Goal: Information Seeking & Learning: Learn about a topic

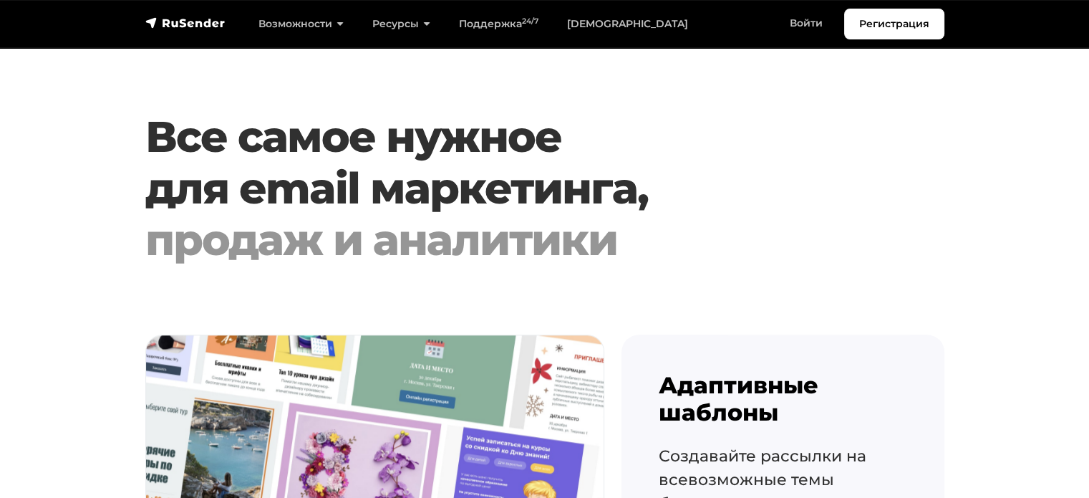
scroll to position [1361, 0]
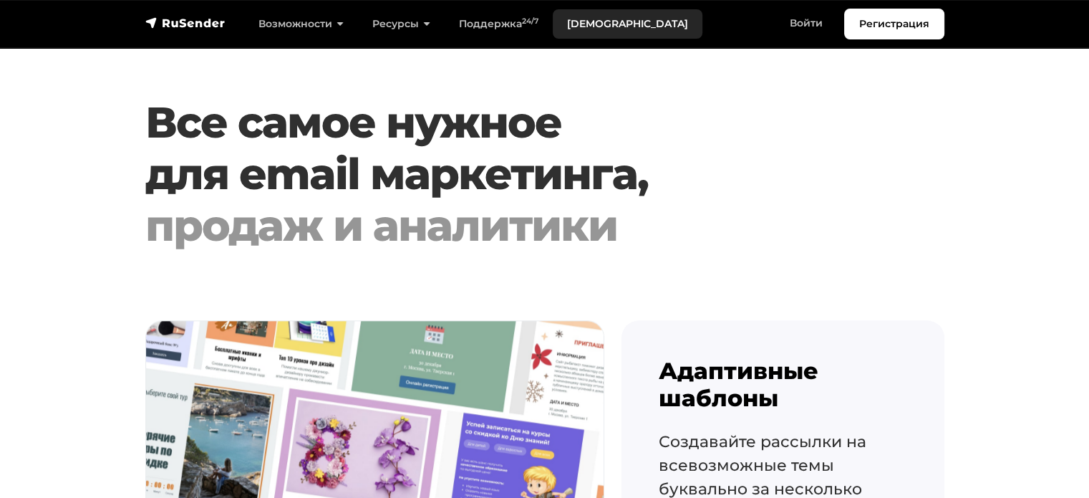
click at [602, 22] on link "[DEMOGRAPHIC_DATA]" at bounding box center [628, 23] width 150 height 29
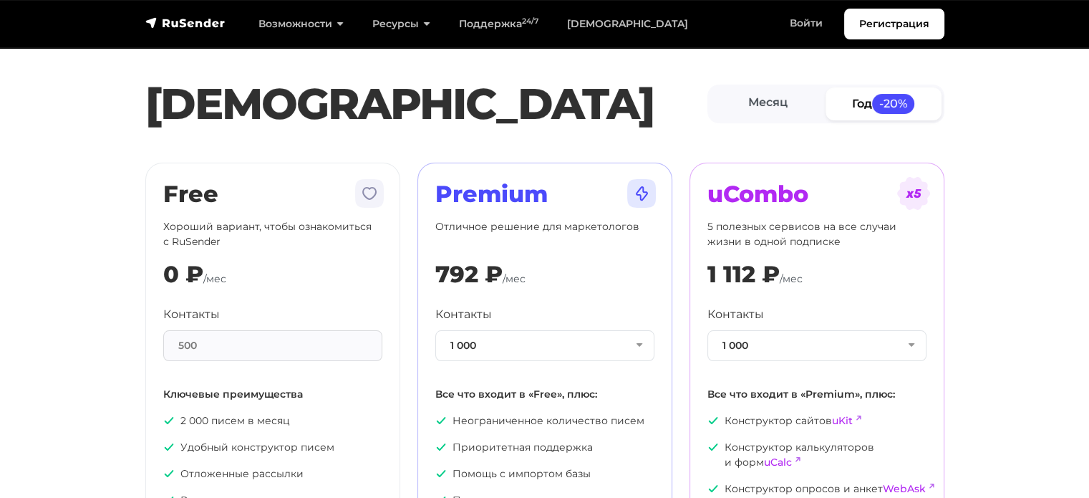
scroll to position [143, 0]
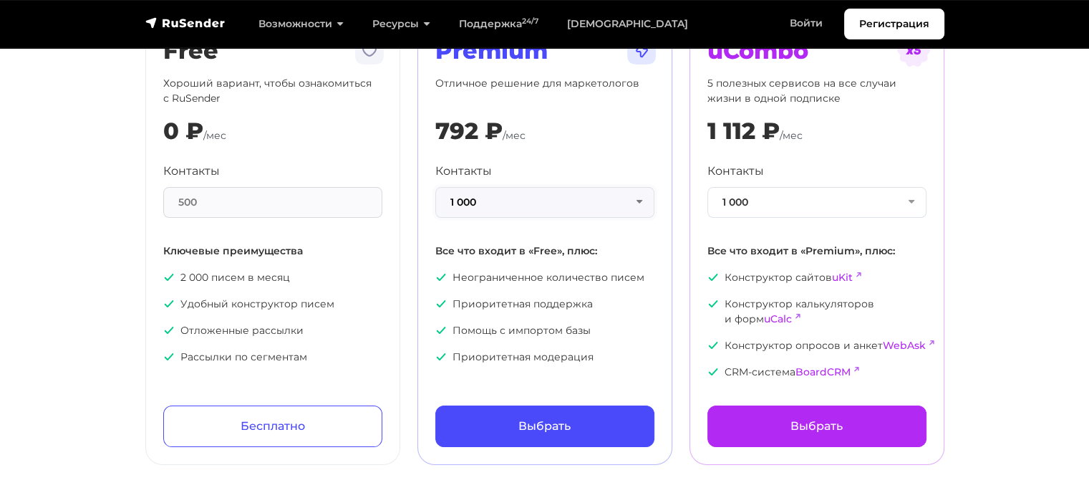
click at [538, 201] on button "1 000" at bounding box center [544, 202] width 219 height 31
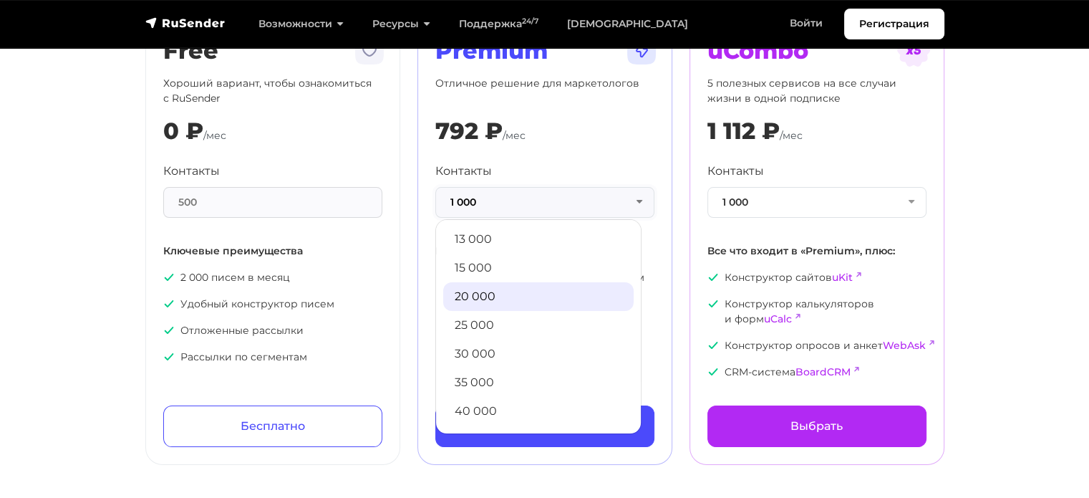
scroll to position [286, 0]
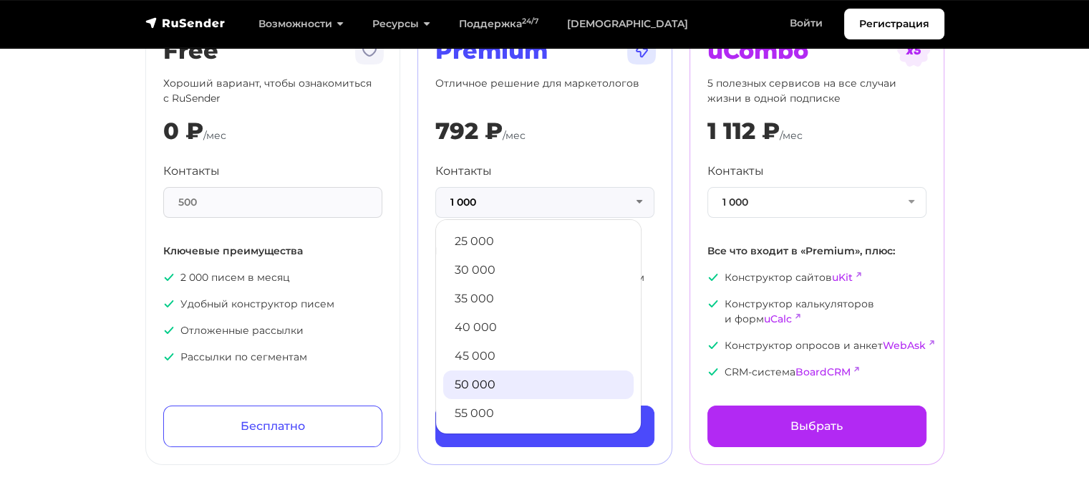
click at [496, 379] on link "50 000" at bounding box center [538, 384] width 190 height 29
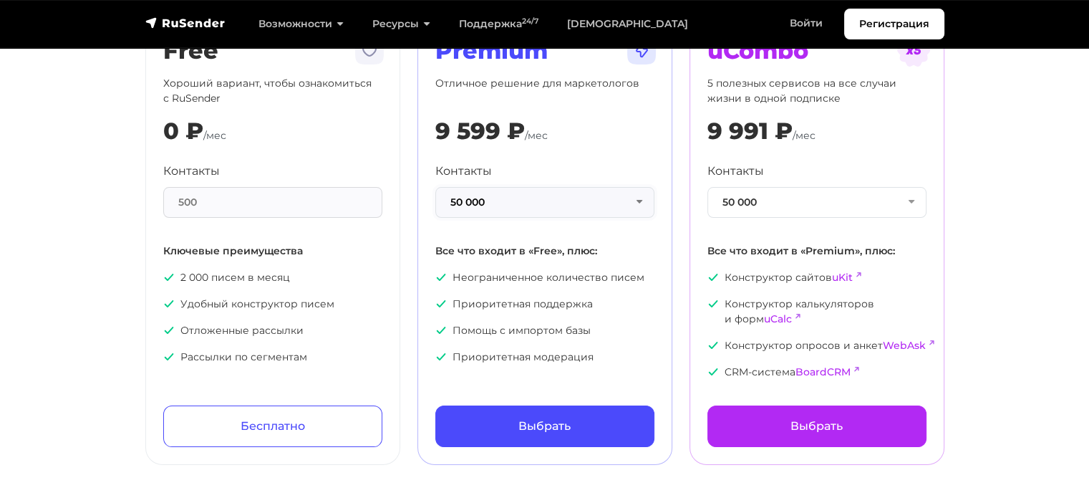
click at [508, 206] on button "50 000" at bounding box center [544, 202] width 219 height 31
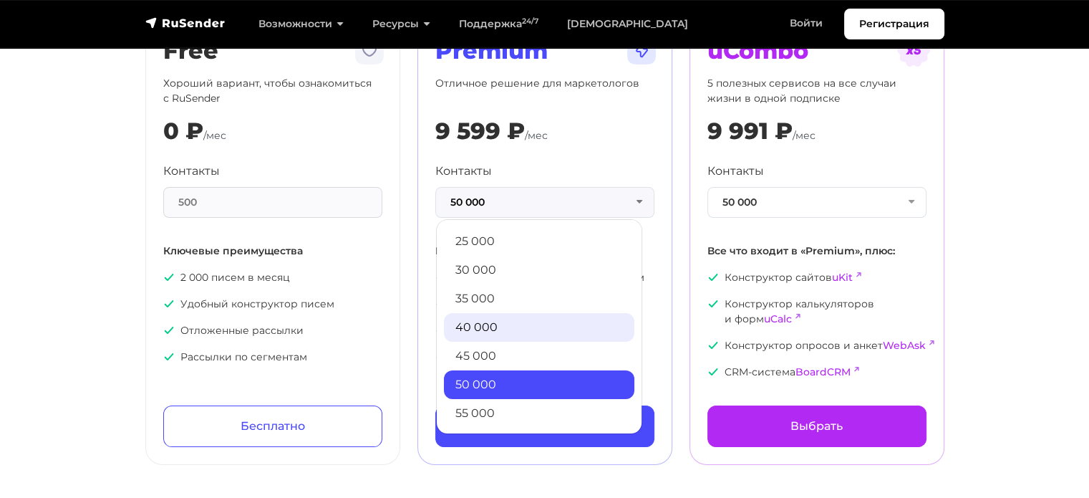
click at [509, 326] on link "40 000" at bounding box center [539, 327] width 190 height 29
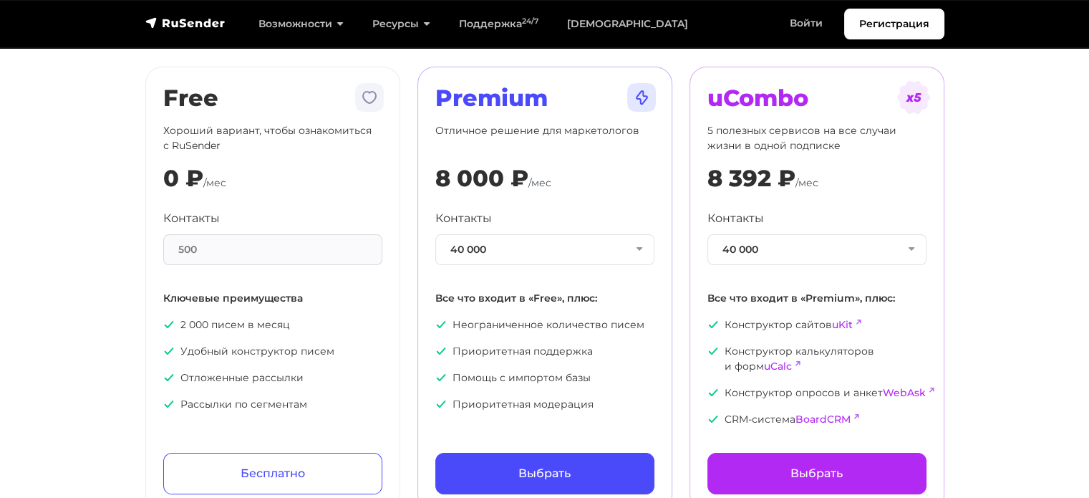
scroll to position [72, 0]
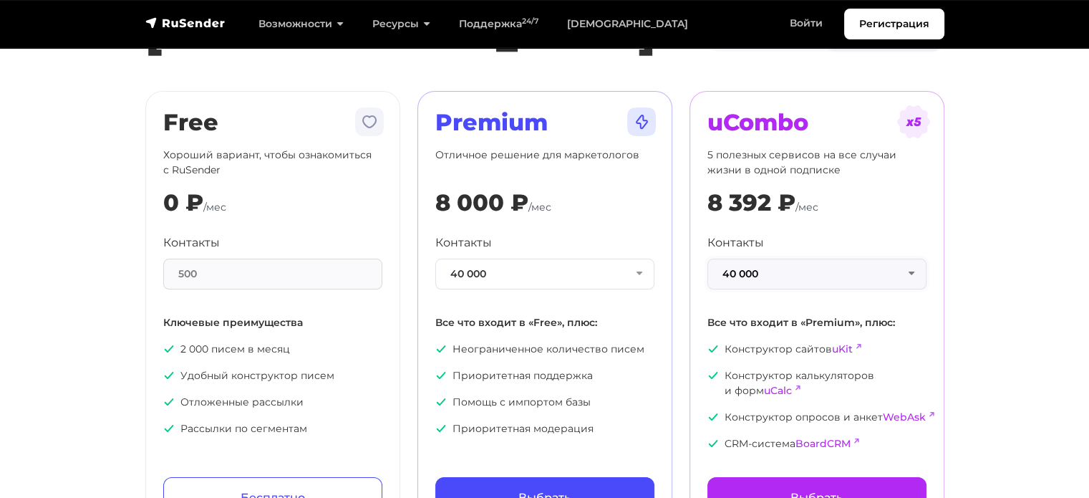
click at [801, 279] on button "40 000" at bounding box center [816, 274] width 219 height 31
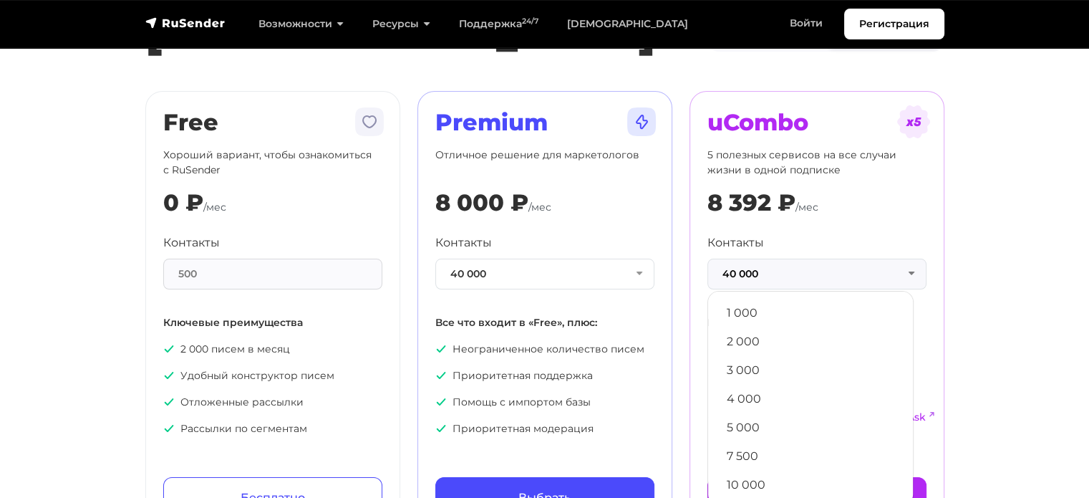
click at [309, 269] on div "500" at bounding box center [272, 274] width 219 height 31
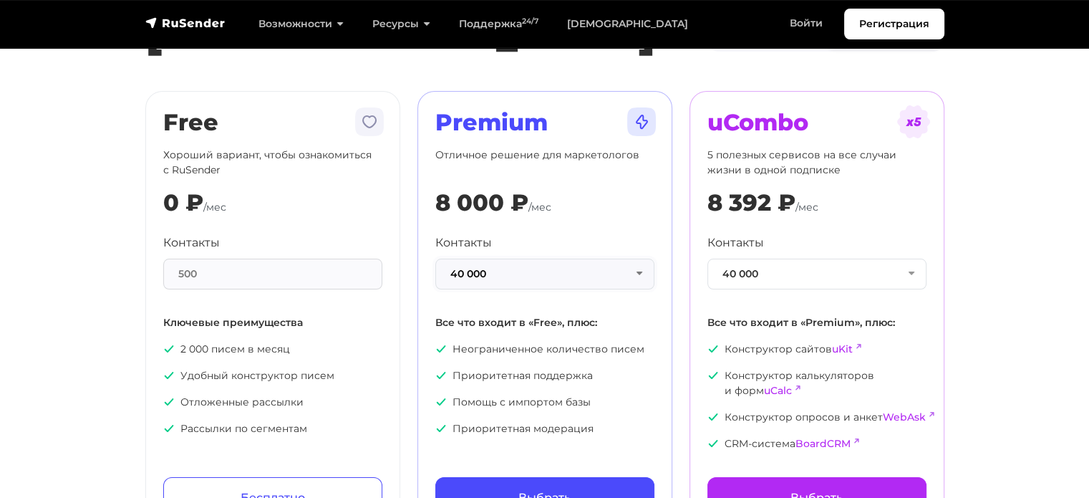
click at [501, 282] on button "40 000" at bounding box center [544, 274] width 219 height 31
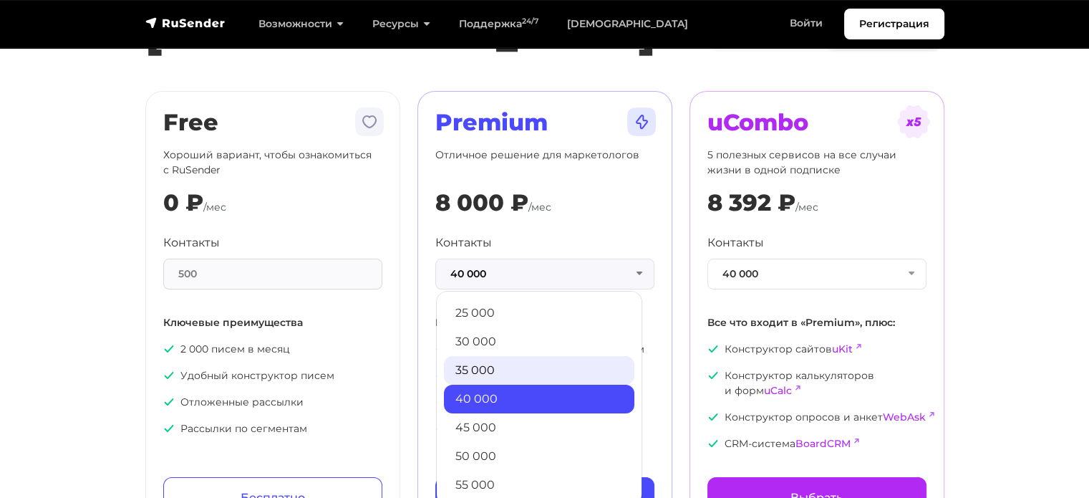
click at [508, 370] on link "35 000" at bounding box center [539, 370] width 190 height 29
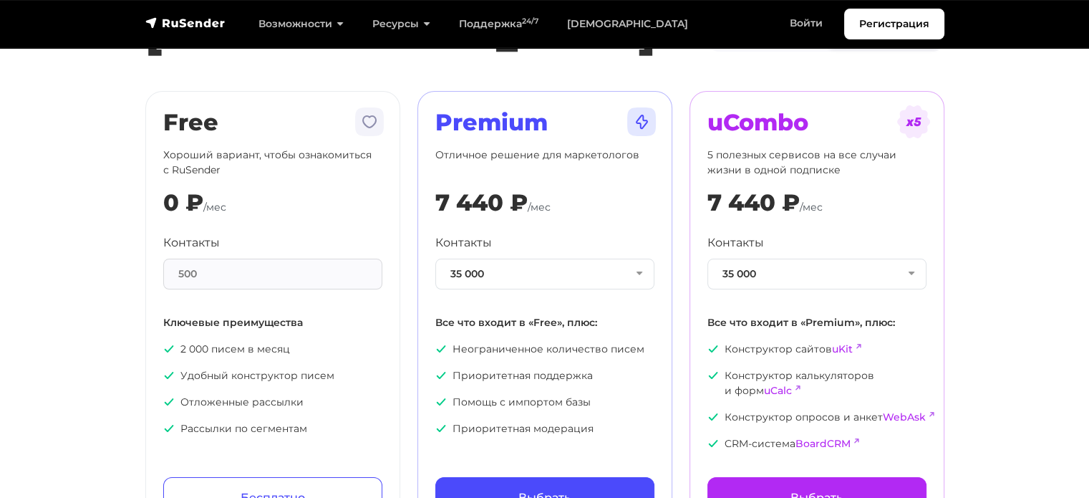
click at [550, 289] on div "Контакты 35 000 1 000 2 000 3 000 4 000 5 000 7 500 10 000 13 000 15 000 20 000…" at bounding box center [544, 335] width 219 height 202
click at [554, 266] on button "35 000" at bounding box center [544, 274] width 219 height 31
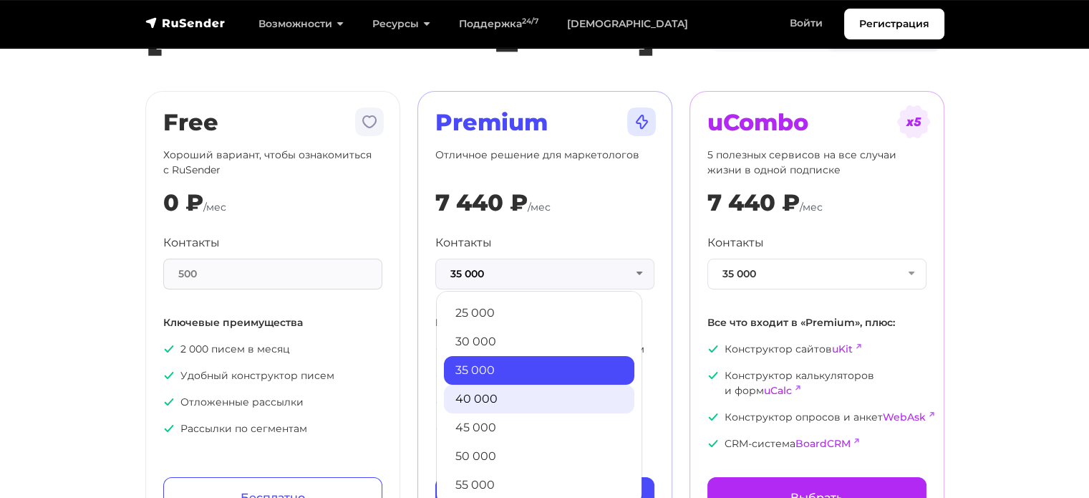
click at [528, 405] on link "40 000" at bounding box center [539, 399] width 190 height 29
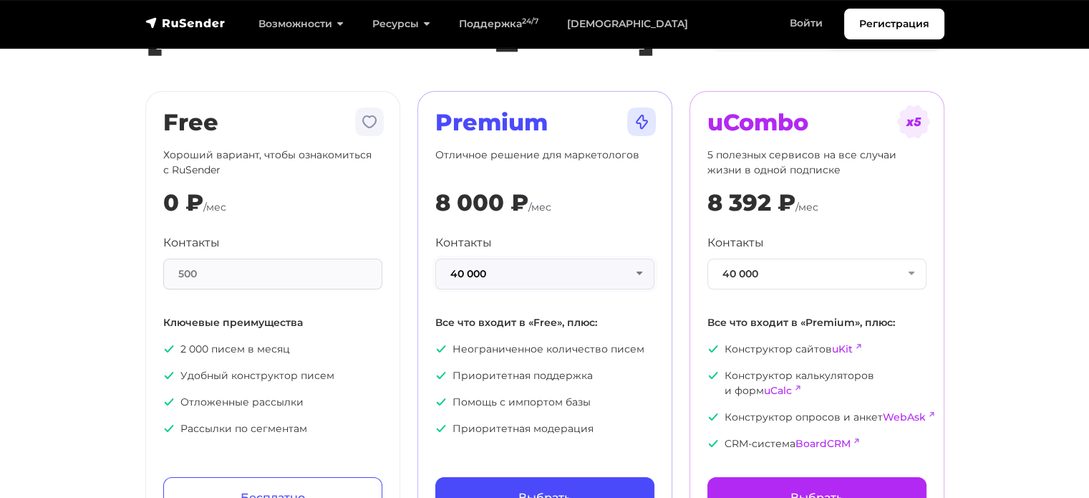
click at [541, 263] on button "40 000" at bounding box center [544, 274] width 219 height 31
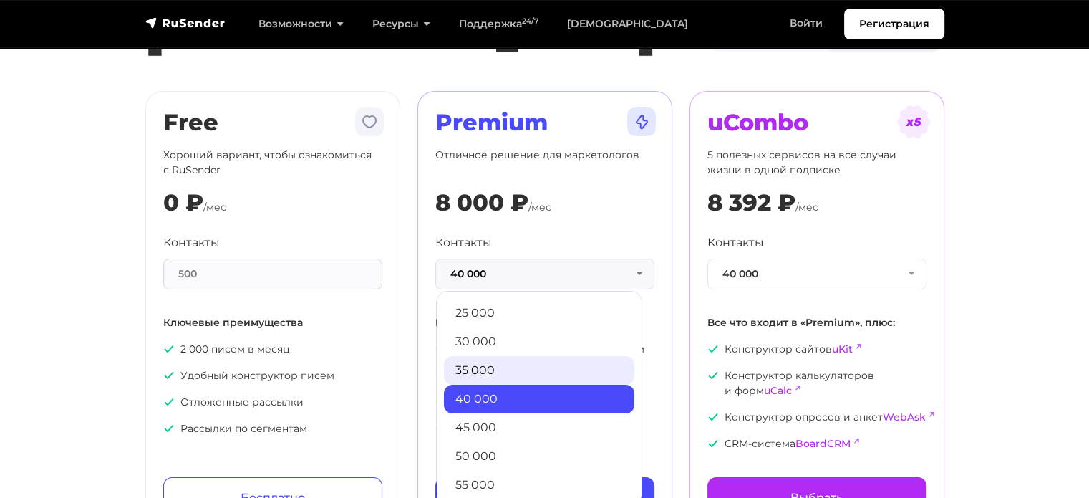
click at [526, 361] on link "35 000" at bounding box center [539, 370] width 190 height 29
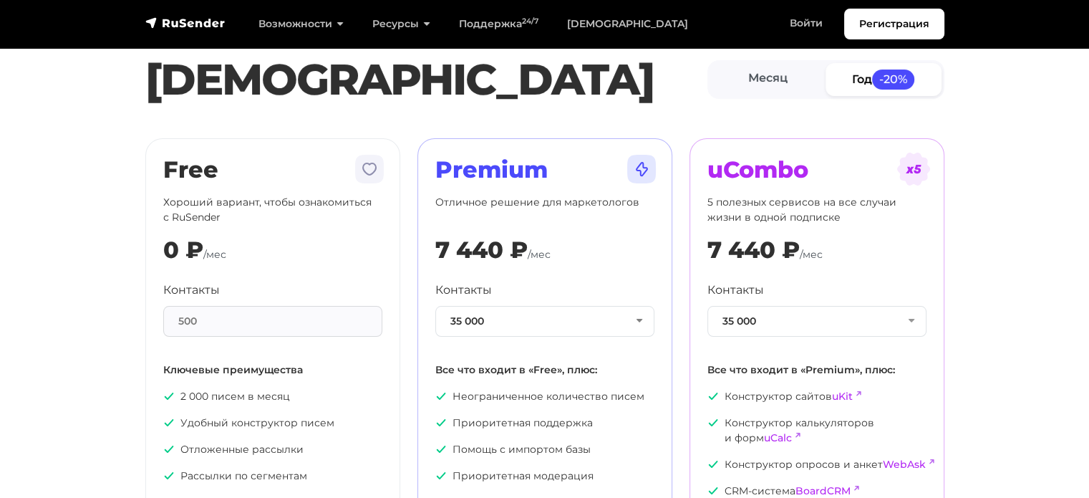
scroll to position [0, 0]
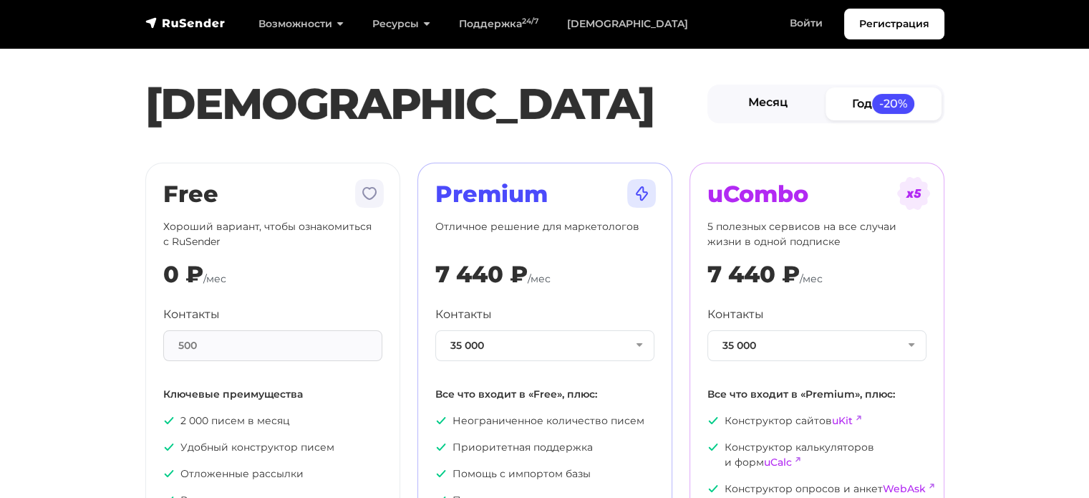
click at [768, 108] on link "Месяц" at bounding box center [768, 103] width 116 height 32
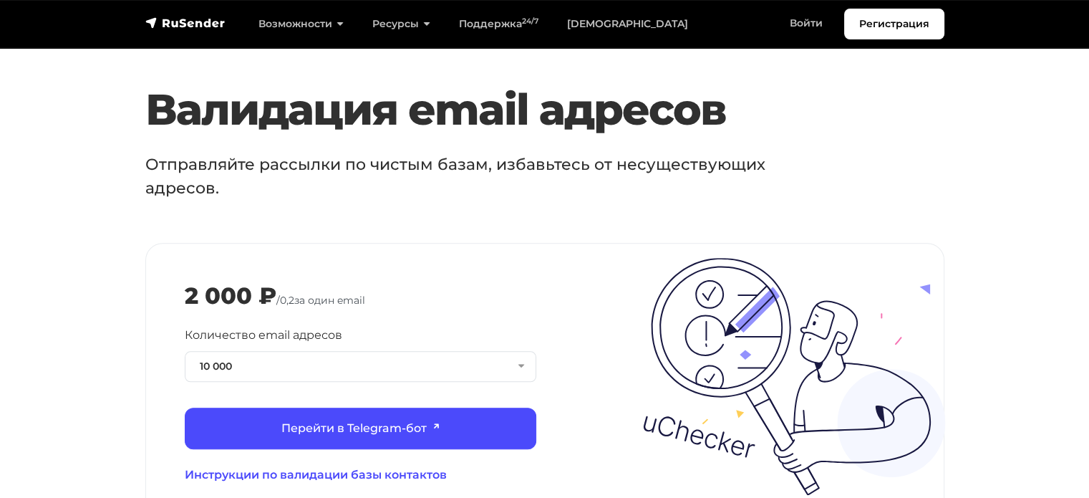
scroll to position [1504, 0]
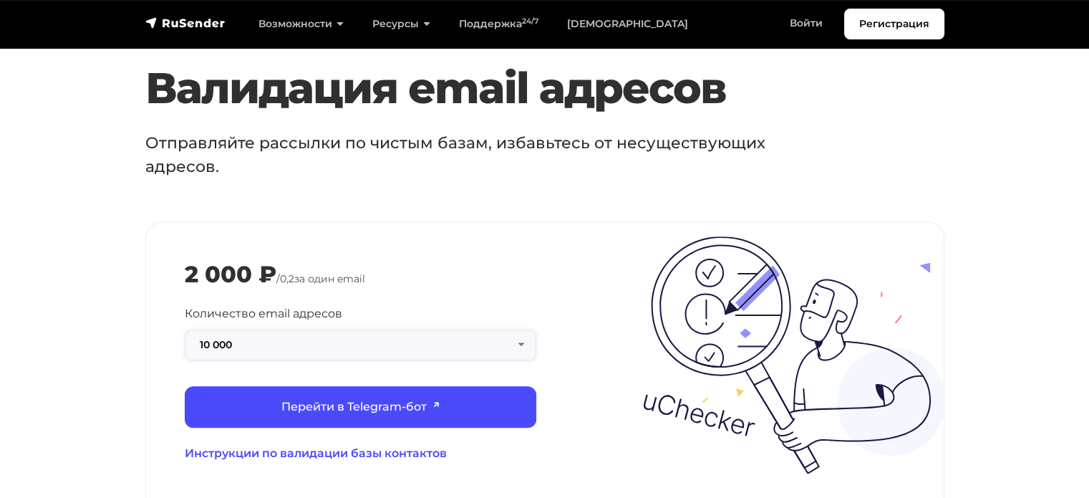
click at [338, 329] on button "10 000" at bounding box center [361, 344] width 352 height 31
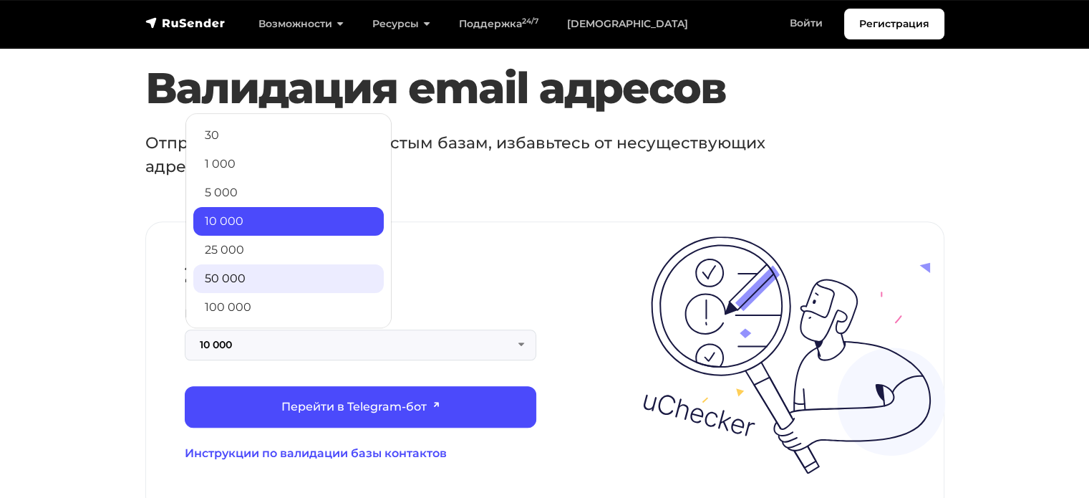
click at [344, 264] on link "50 000" at bounding box center [288, 278] width 190 height 29
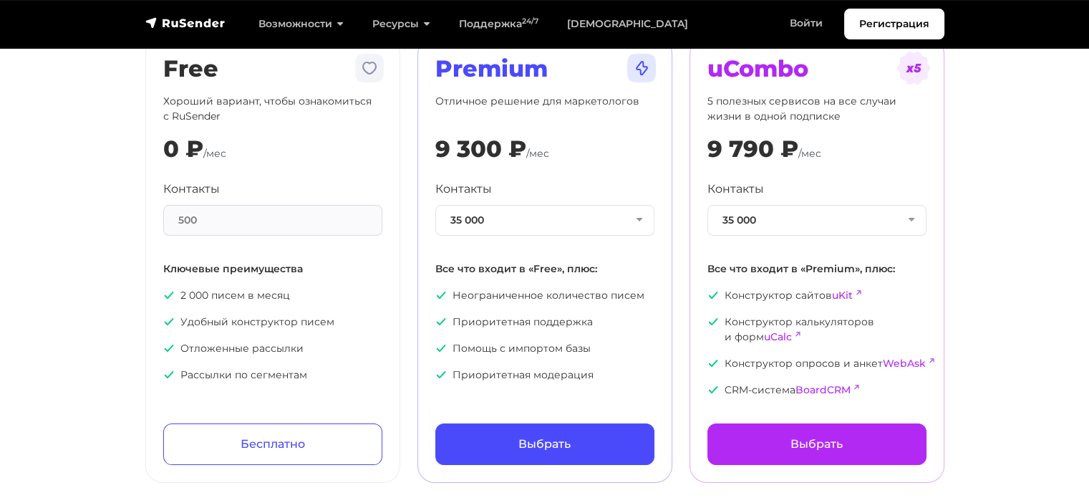
scroll to position [215, 0]
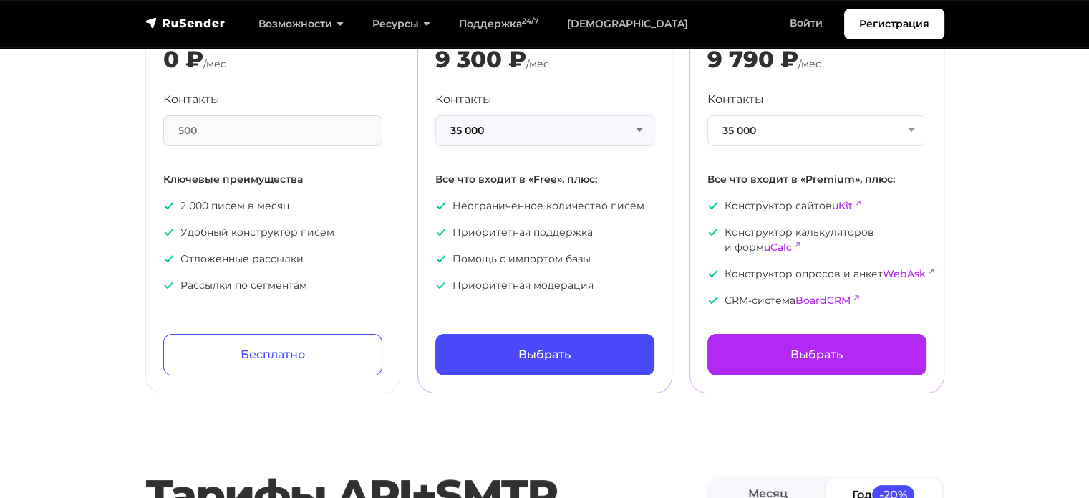
click at [568, 140] on button "35 000" at bounding box center [544, 130] width 219 height 31
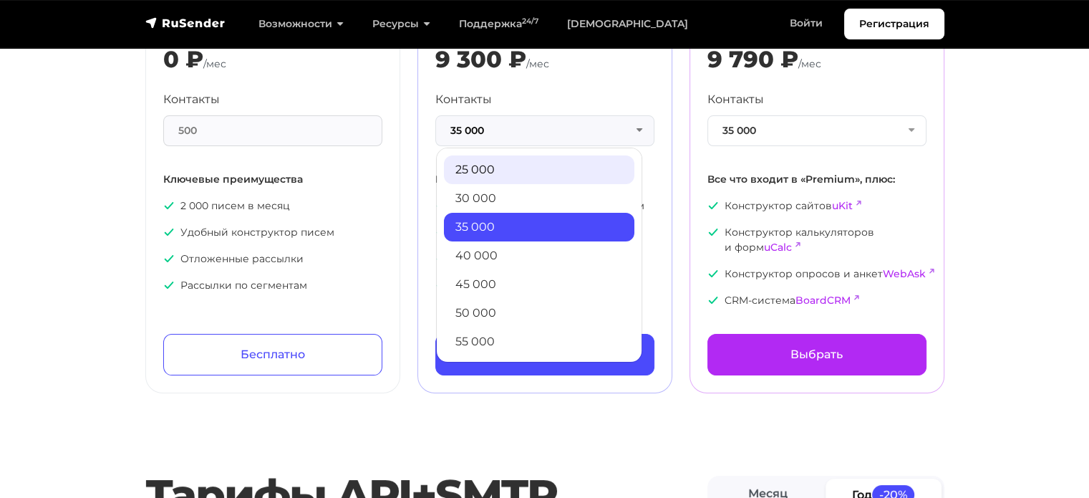
click at [555, 182] on link "25 000" at bounding box center [539, 169] width 190 height 29
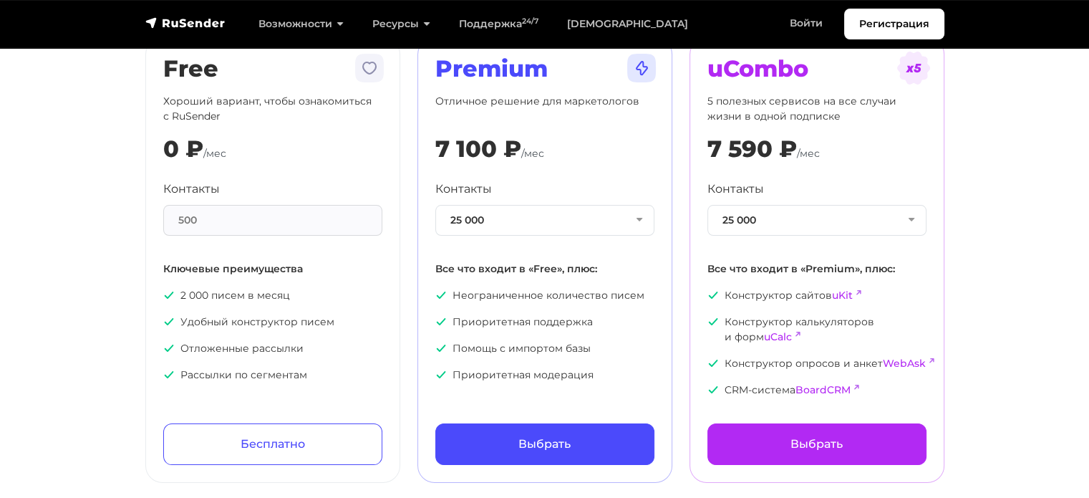
scroll to position [0, 0]
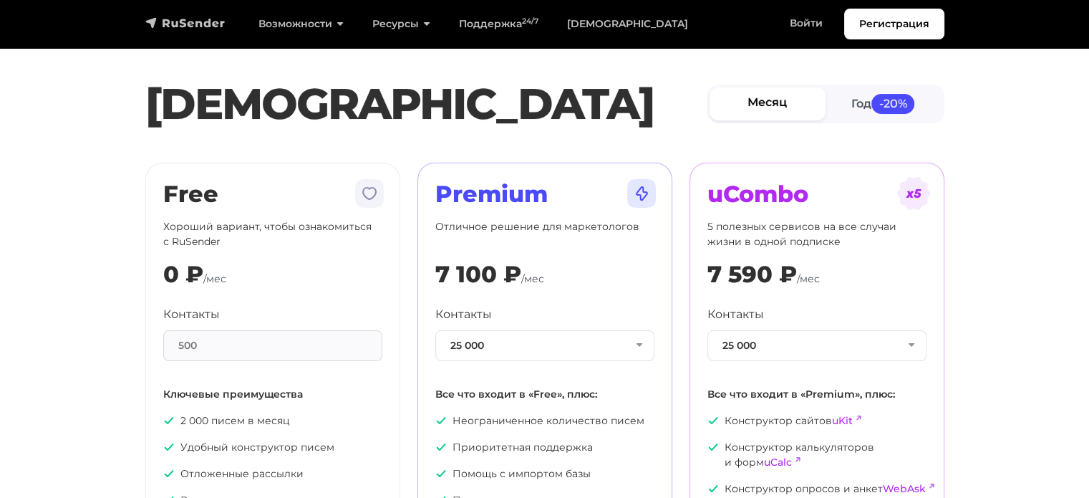
click at [211, 30] on img "navbar" at bounding box center [185, 23] width 80 height 14
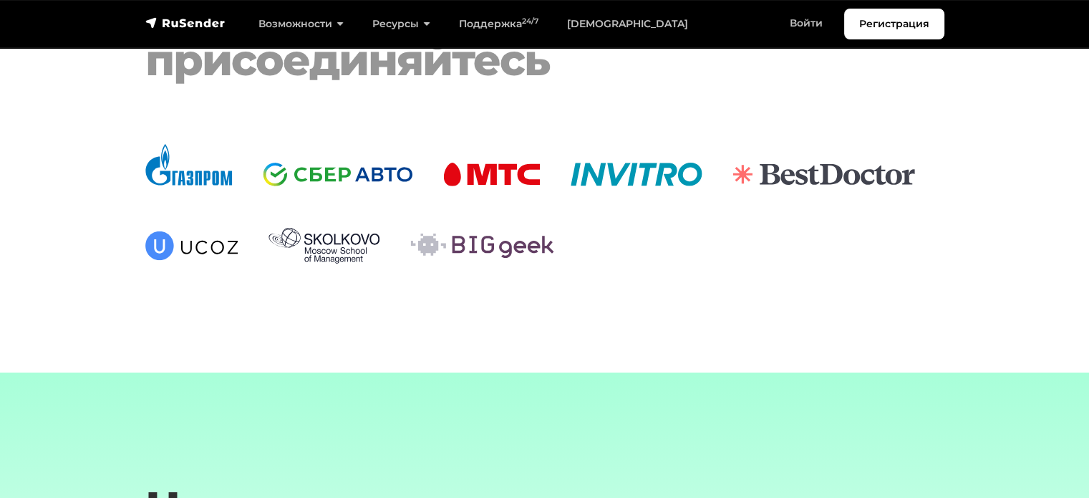
scroll to position [4869, 0]
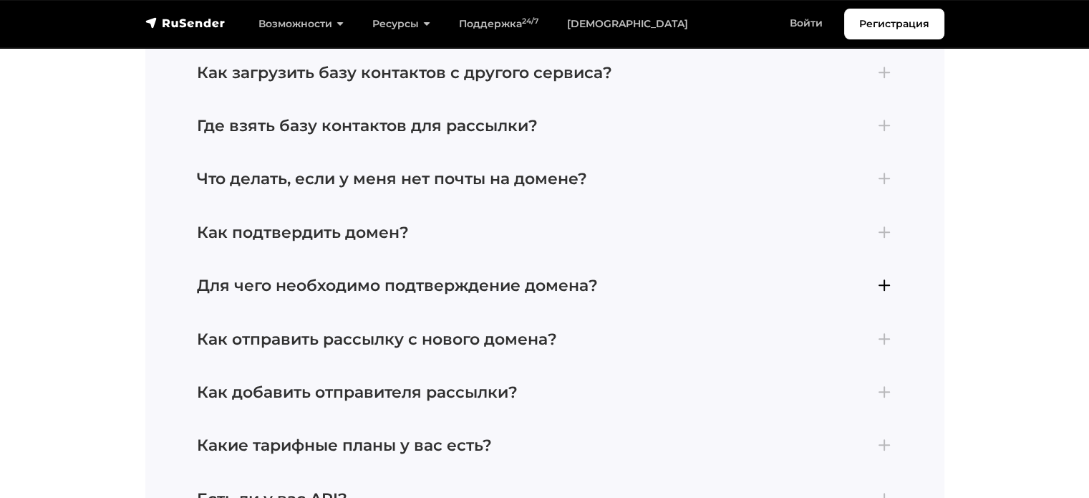
click at [518, 291] on h4 "Для чего необходимо подтверждение домена?" at bounding box center [545, 285] width 696 height 19
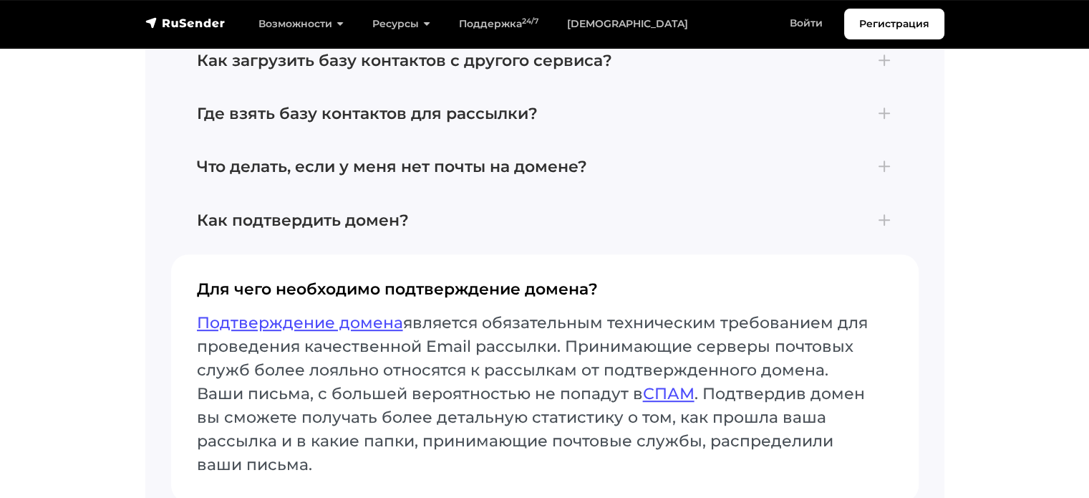
scroll to position [6133, 0]
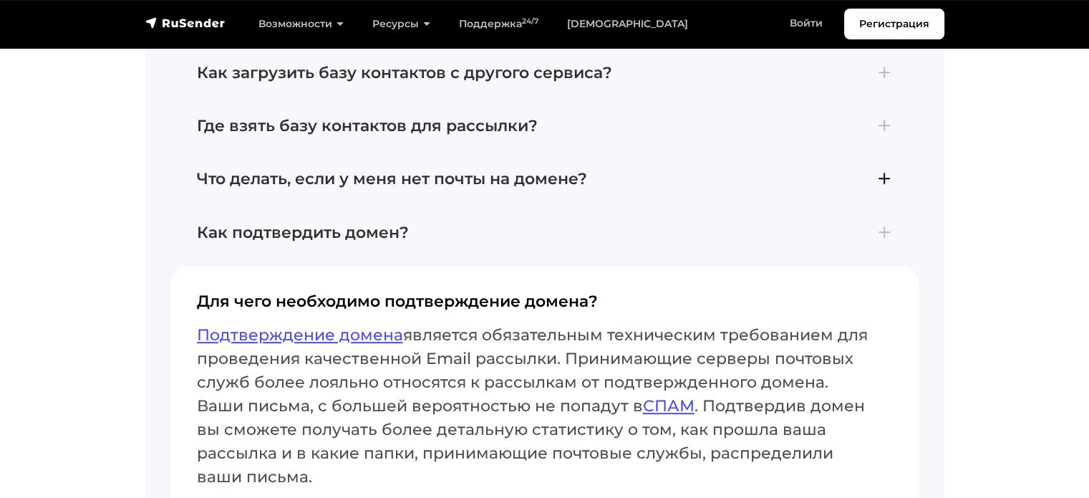
click at [541, 183] on h4 "Что делать, если у меня нет почты на домене?" at bounding box center [545, 179] width 696 height 19
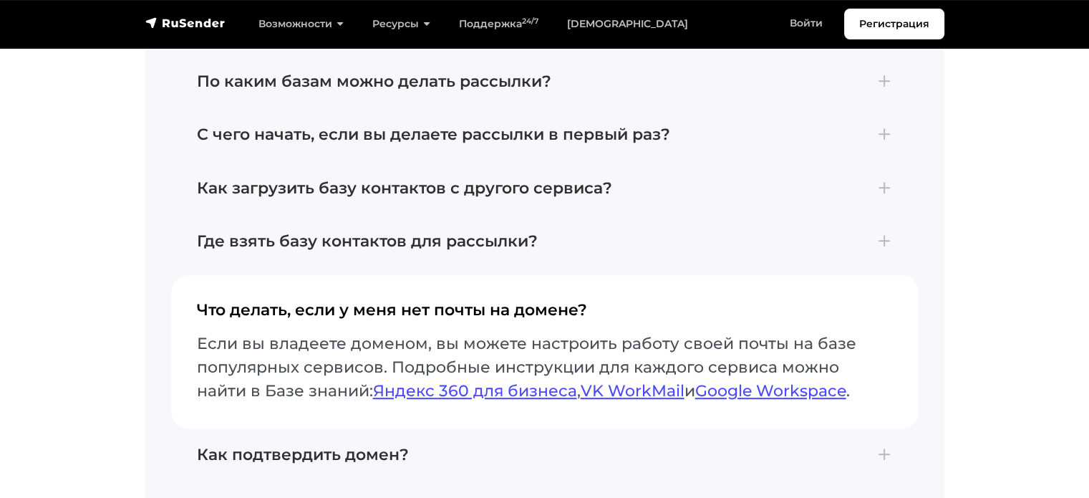
scroll to position [5990, 0]
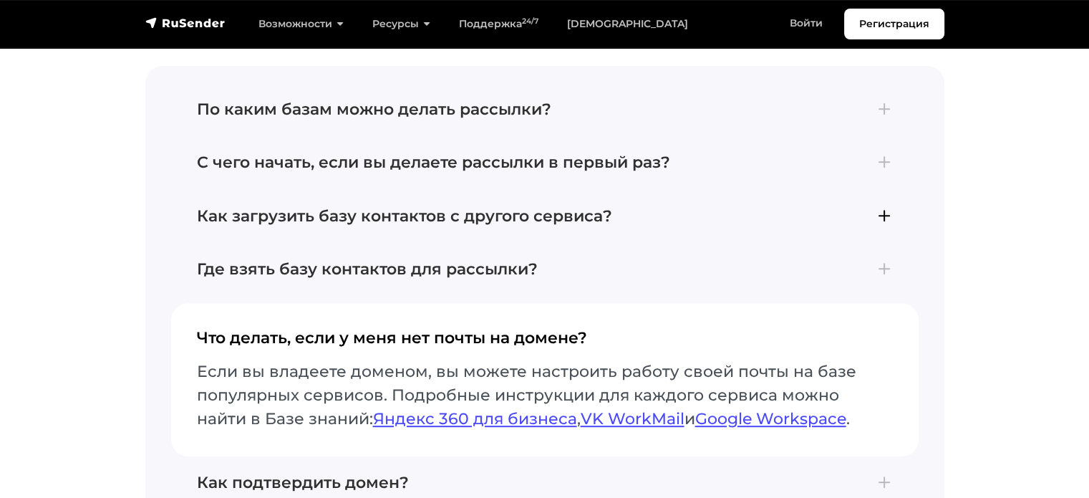
click at [539, 223] on h4 "Как загрузить базу контактов с другого сервиса?" at bounding box center [545, 216] width 696 height 19
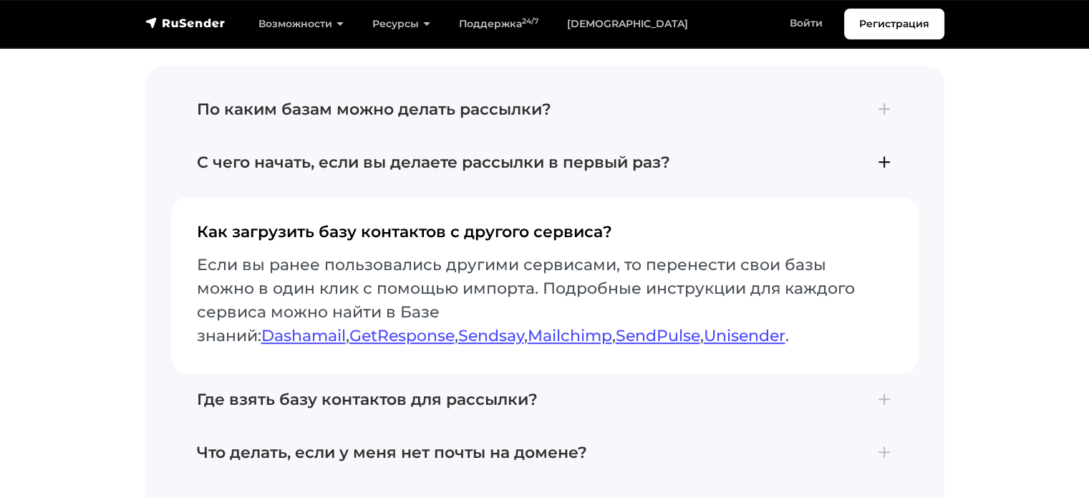
click at [540, 153] on button "С чего начать, если вы делаете рассылки в первый раз? Для отправки первой рассы…" at bounding box center [545, 162] width 748 height 53
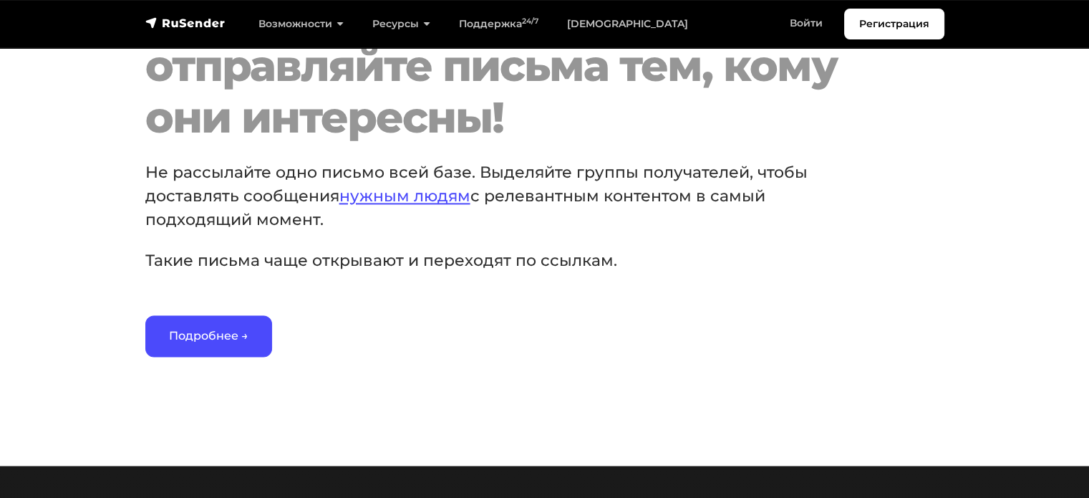
scroll to position [2052, 0]
